Goal: Check status: Check status

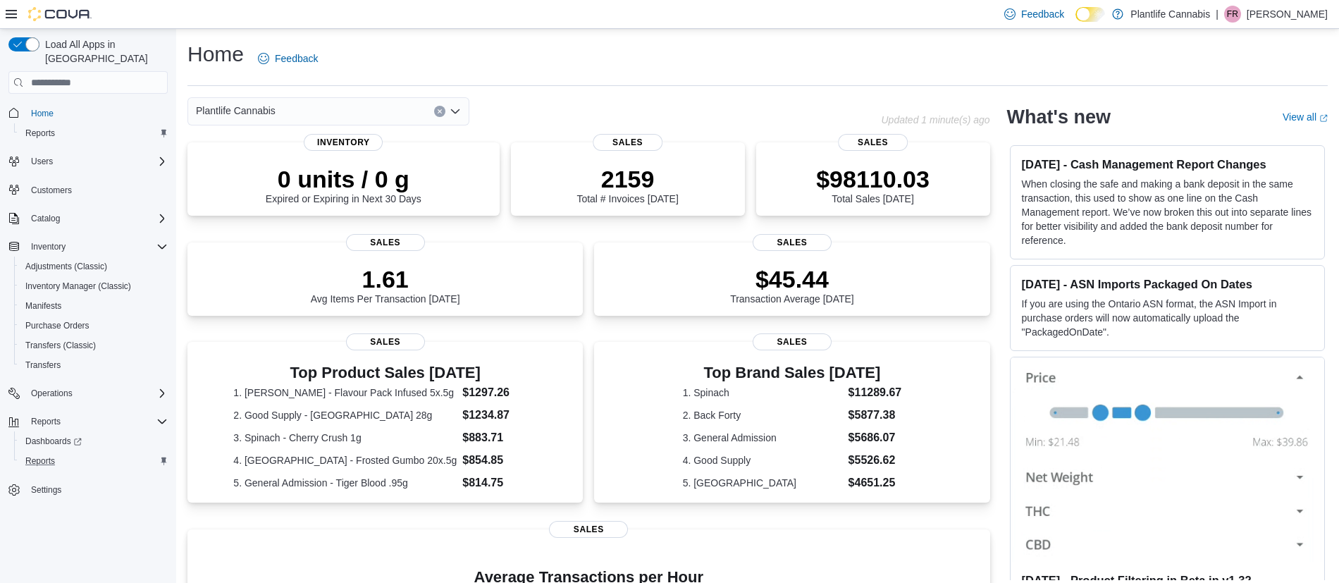
click at [91, 453] on div "Reports" at bounding box center [94, 461] width 148 height 17
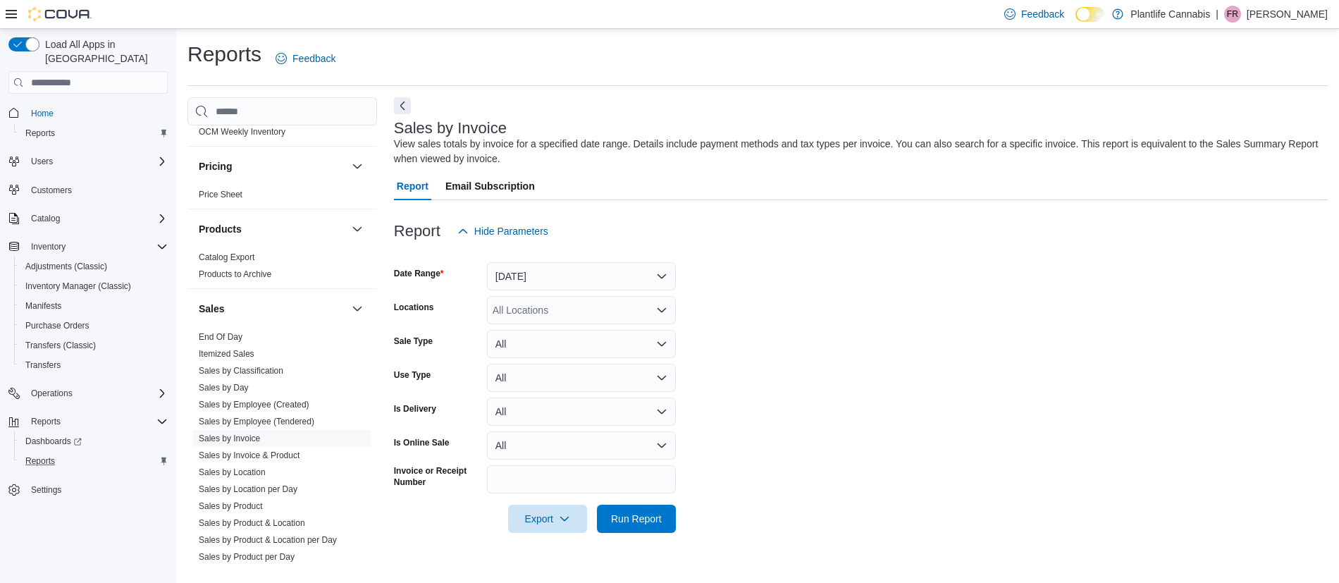
scroll to position [762, 0]
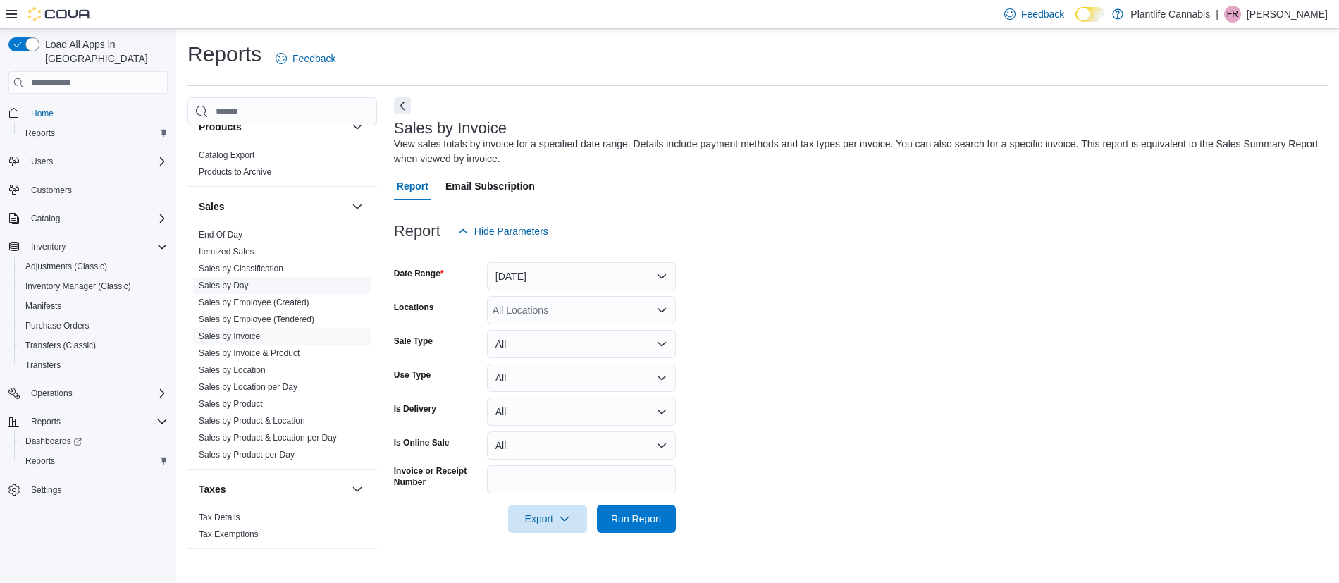
click at [226, 281] on link "Sales by Day" at bounding box center [224, 286] width 50 height 10
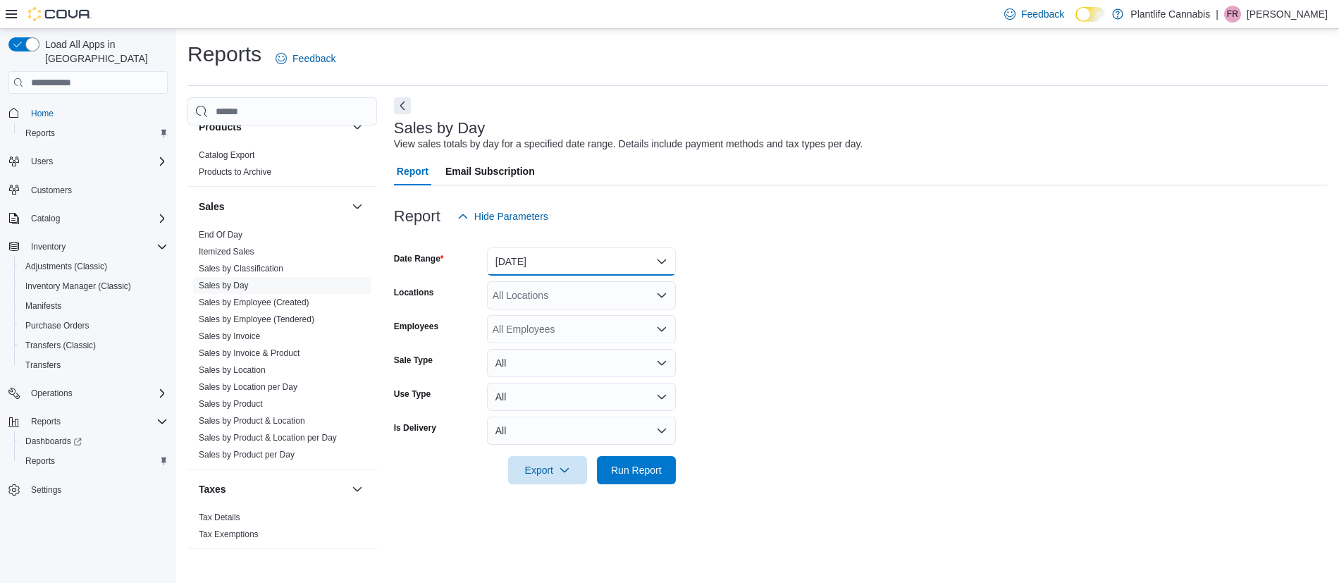
click at [546, 267] on button "Yesterday" at bounding box center [581, 261] width 189 height 28
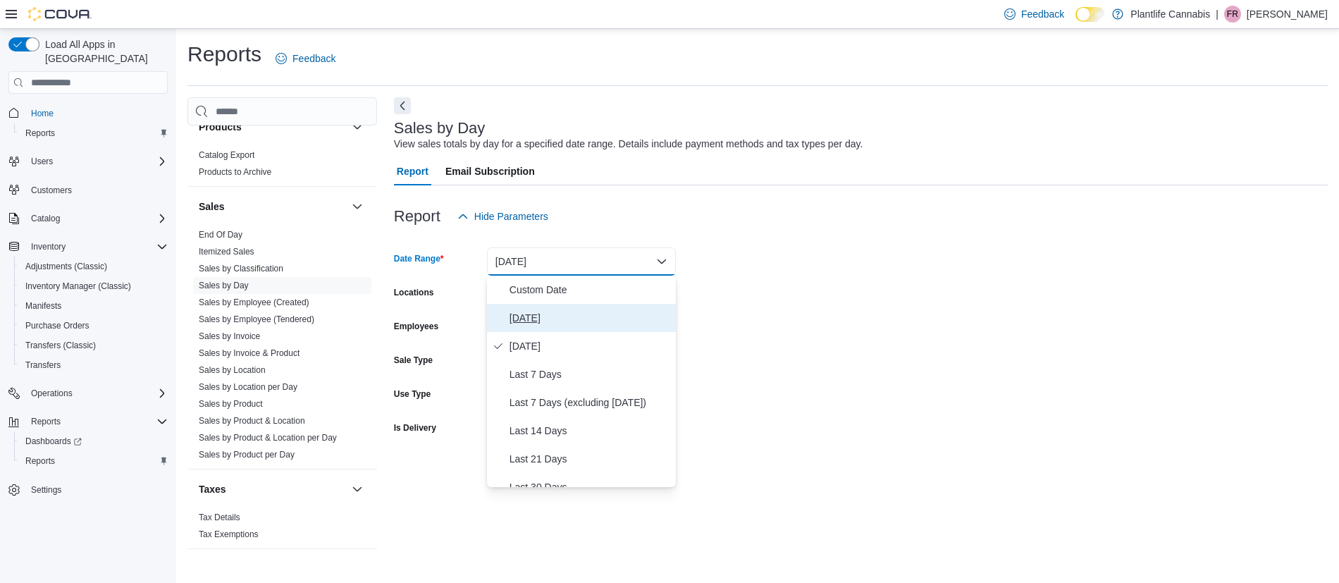
click at [570, 308] on button "Today" at bounding box center [581, 318] width 189 height 28
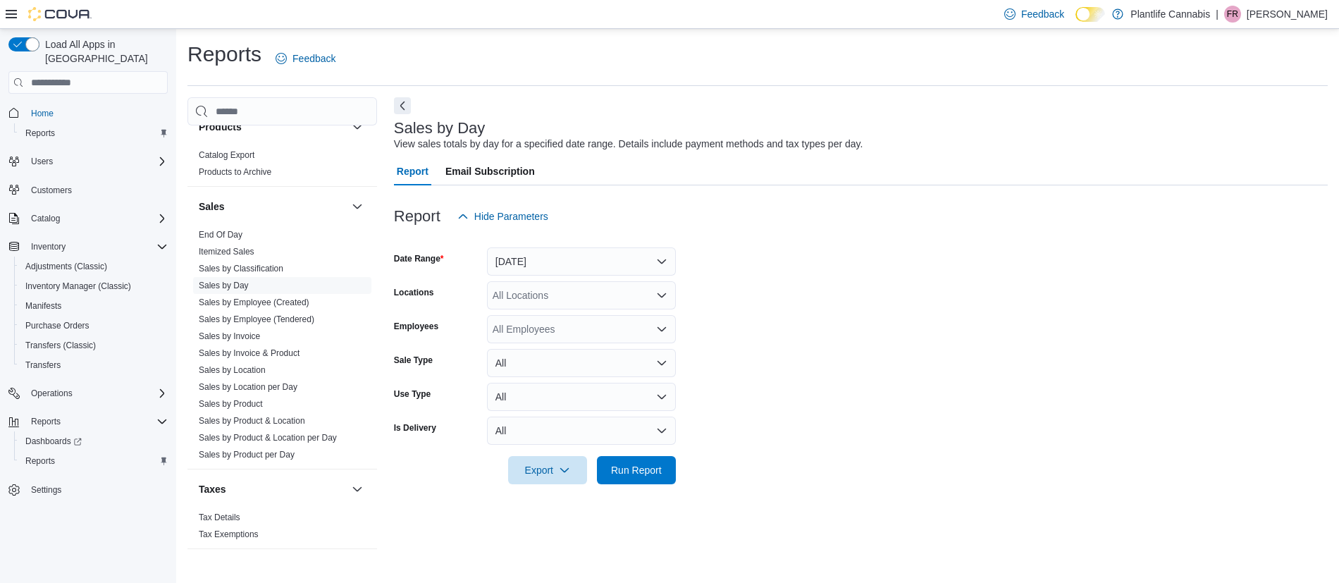
click at [563, 286] on div "All Locations" at bounding box center [581, 295] width 189 height 28
type input "****"
click at [617, 314] on span "Calgary - Shawnessy" at bounding box center [570, 319] width 93 height 14
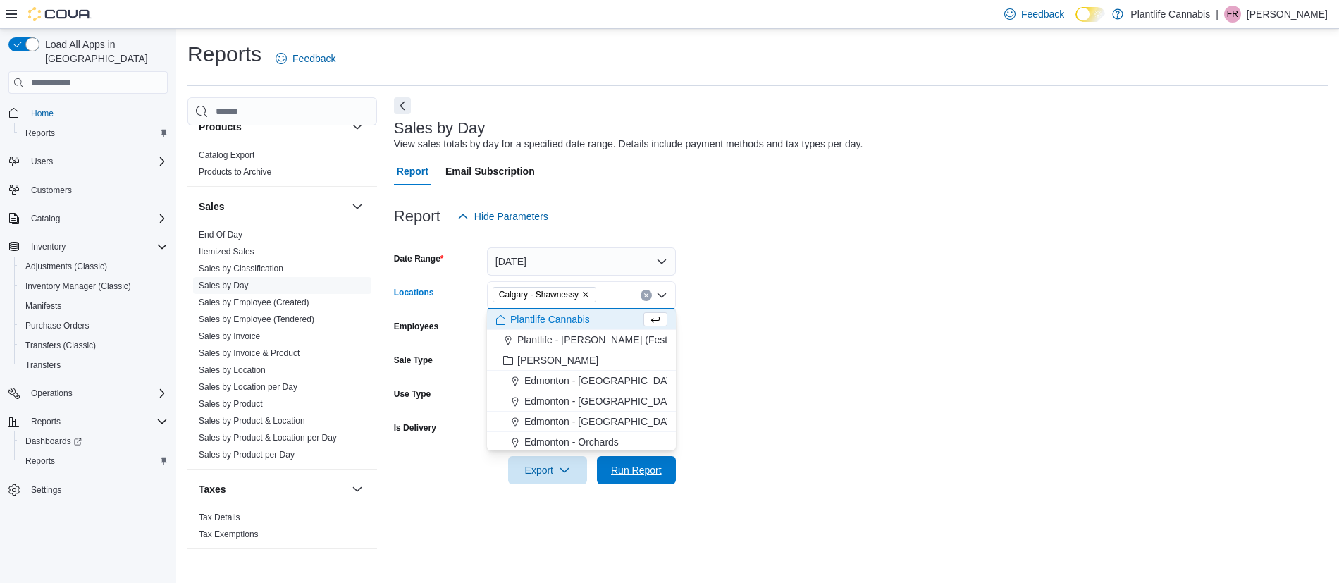
drag, startPoint x: 656, startPoint y: 464, endPoint x: 718, endPoint y: 439, distance: 66.1
click at [656, 463] on span "Run Report" at bounding box center [636, 470] width 51 height 14
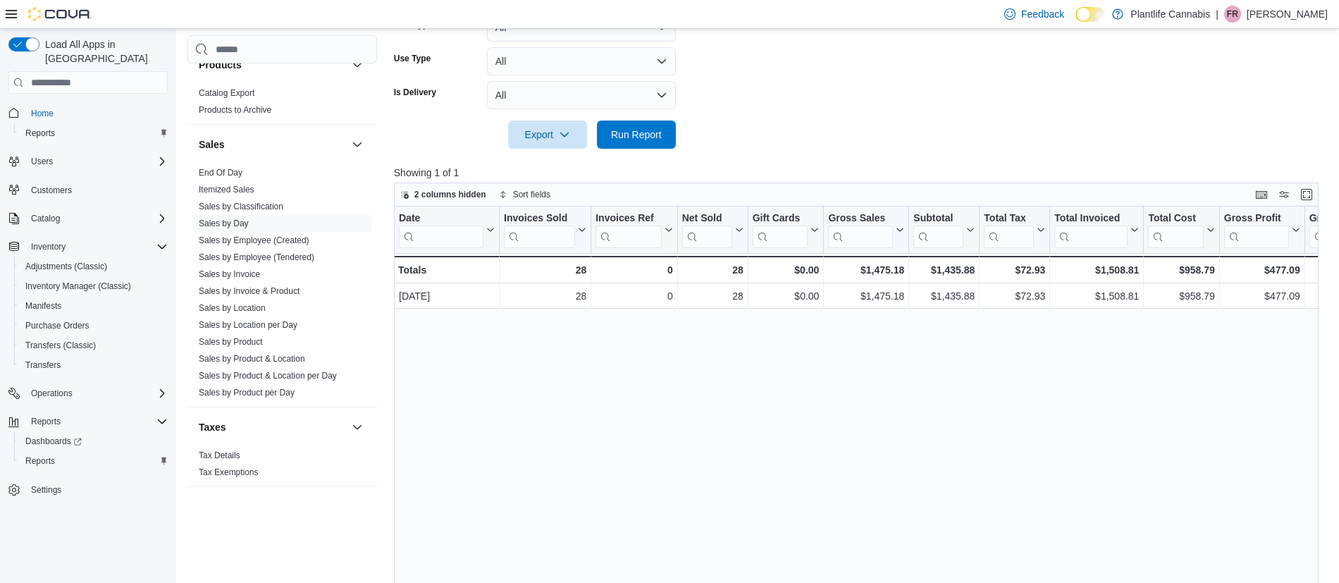
scroll to position [352, 0]
